Goal: Information Seeking & Learning: Learn about a topic

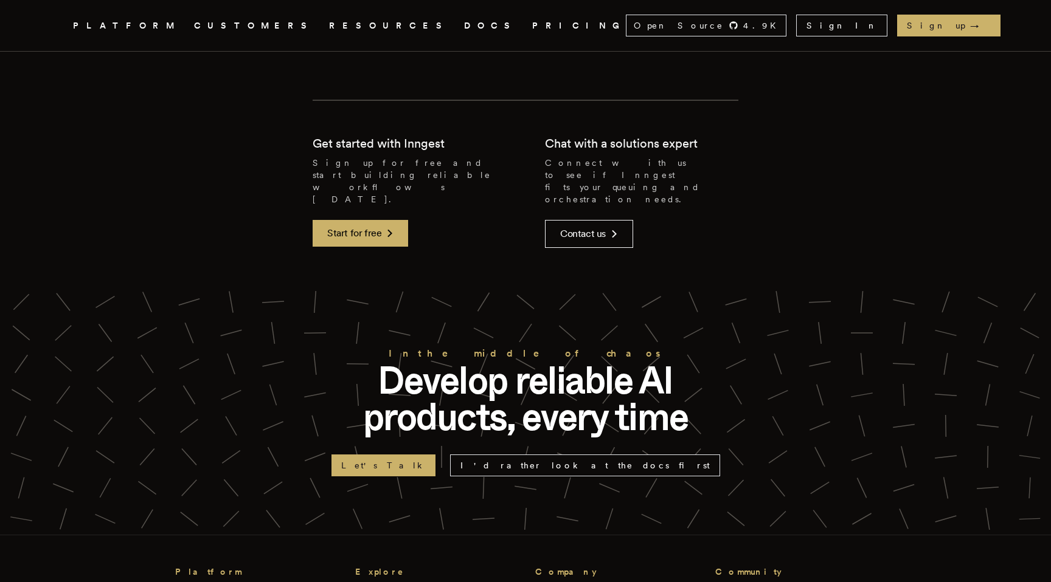
scroll to position [2820, 0]
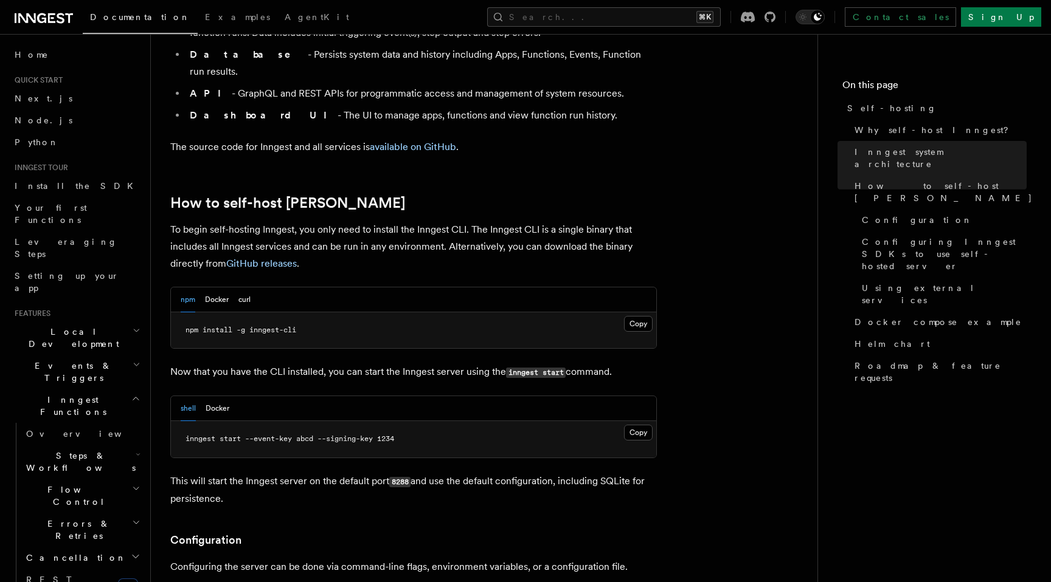
scroll to position [1093, 0]
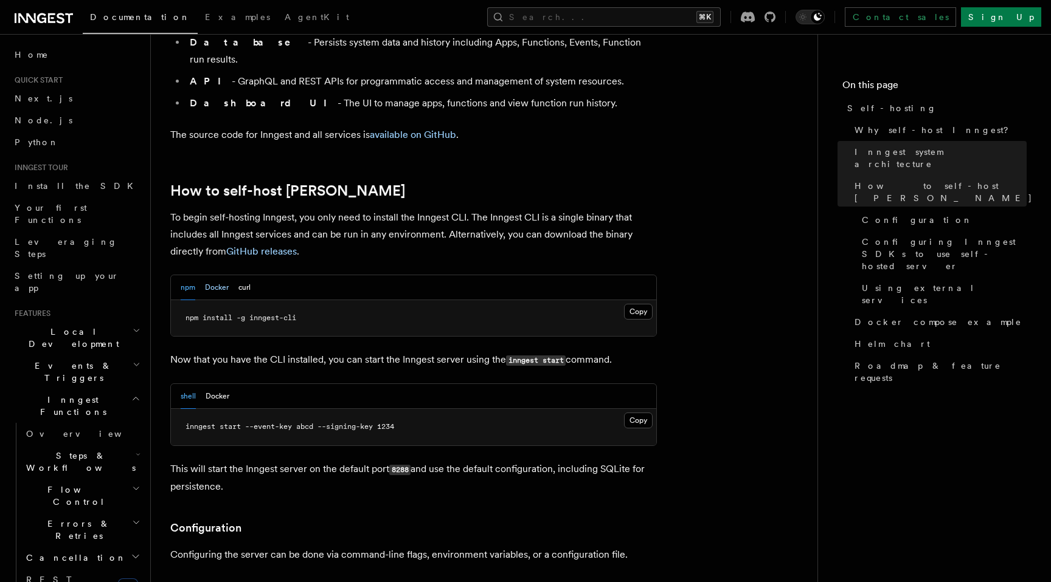
click at [214, 275] on button "Docker" at bounding box center [217, 287] width 24 height 25
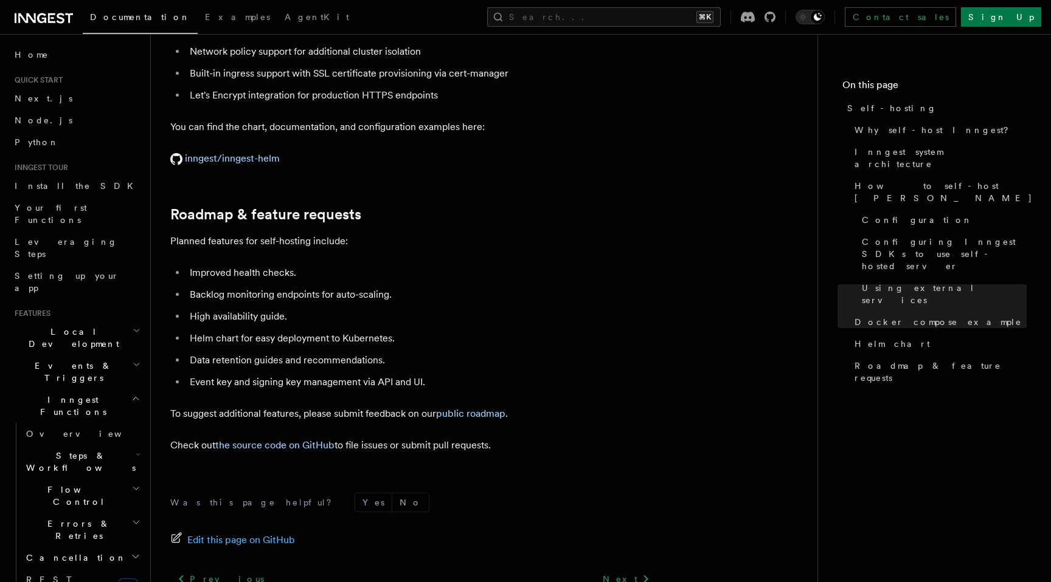
scroll to position [4554, 0]
